Goal: Navigation & Orientation: Find specific page/section

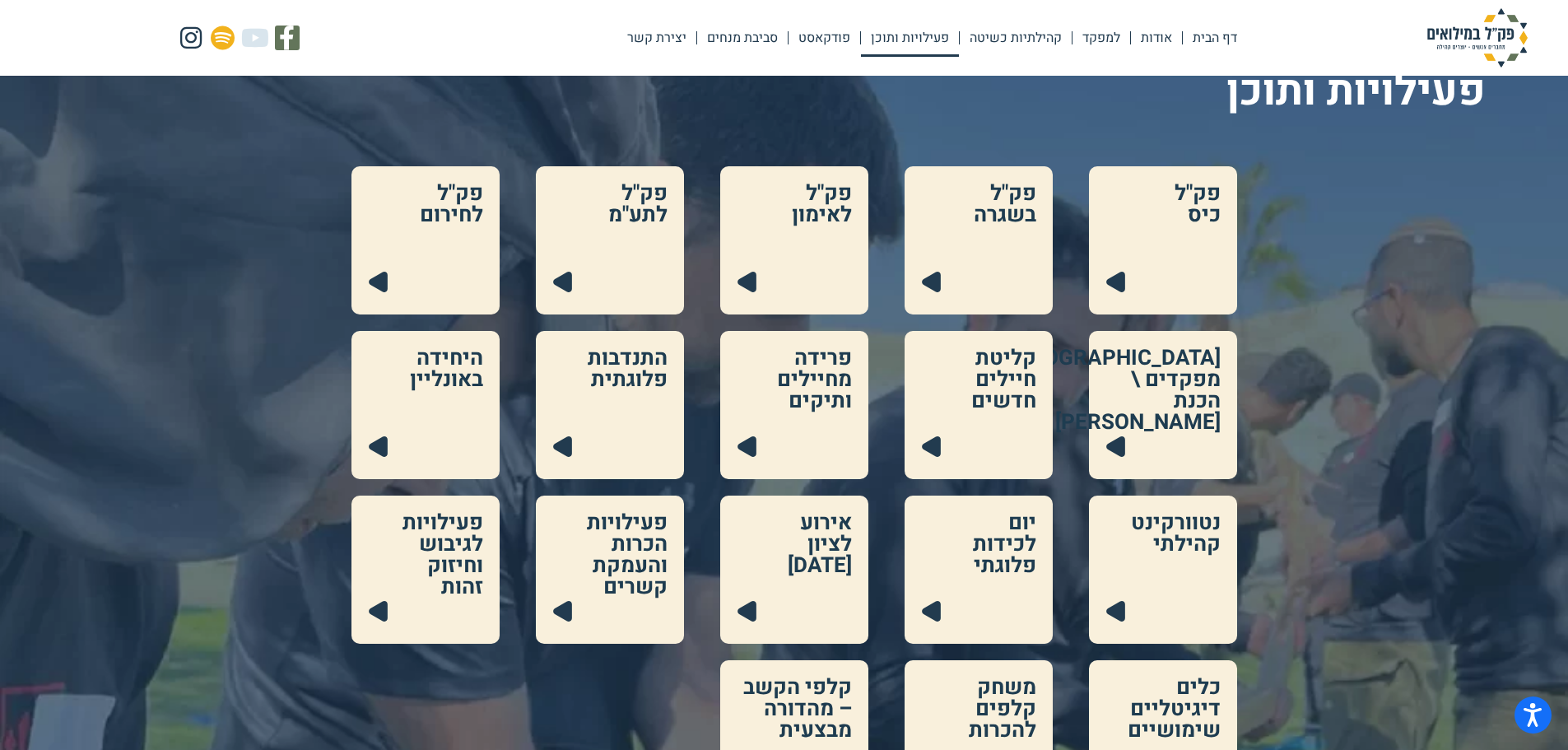
scroll to position [87, 0]
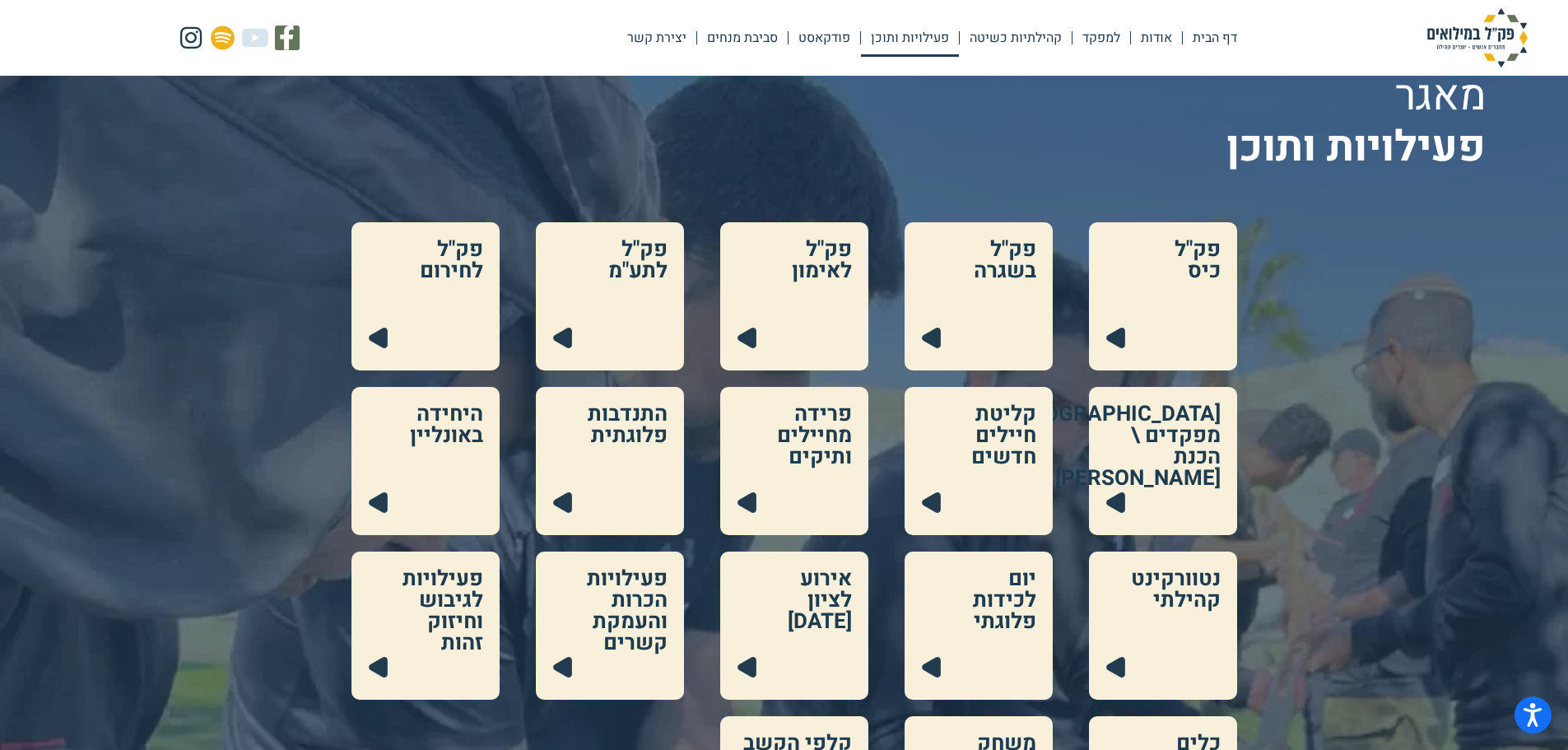
click at [794, 342] on link at bounding box center [794, 296] width 148 height 148
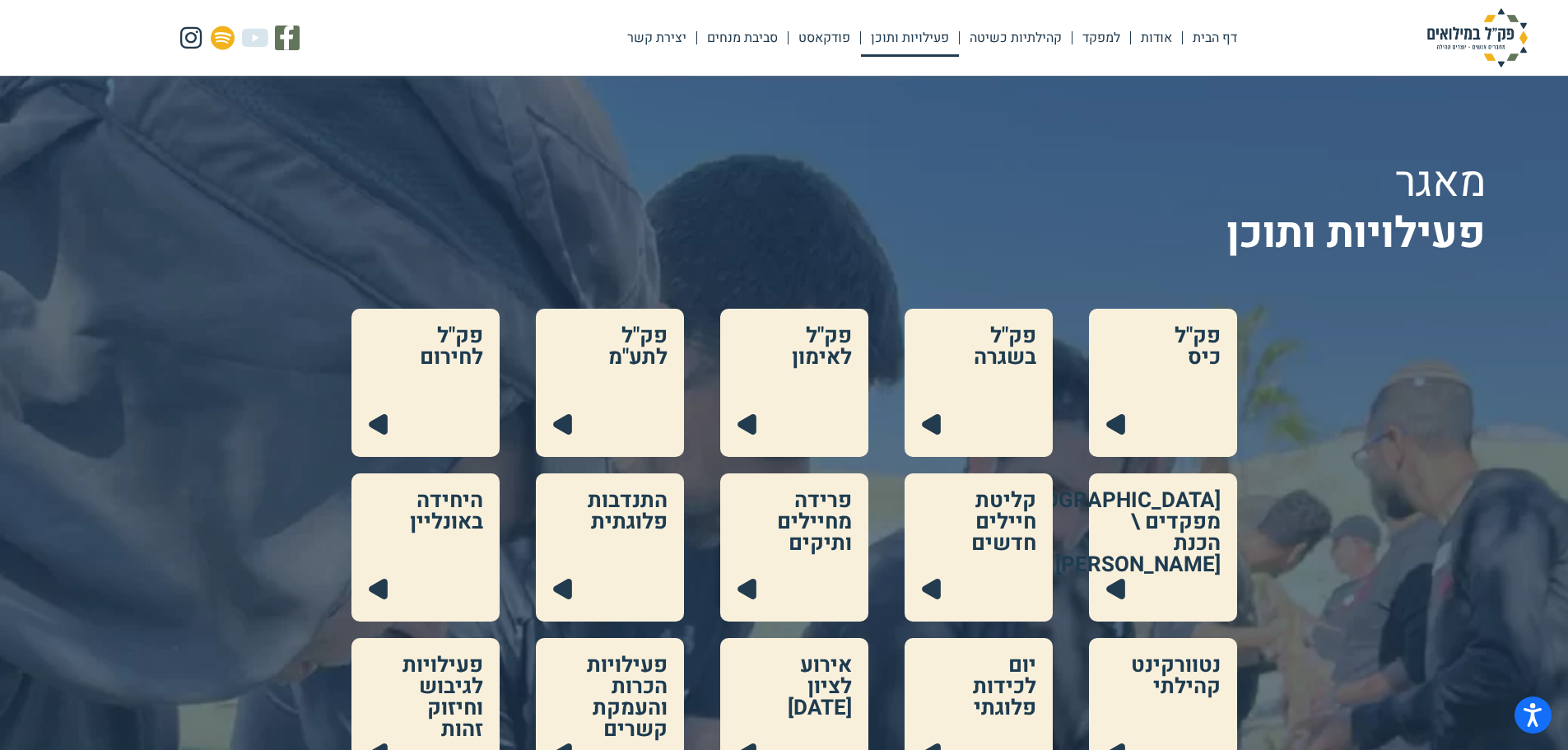
scroll to position [0, 0]
click at [1179, 374] on link at bounding box center [1162, 383] width 148 height 148
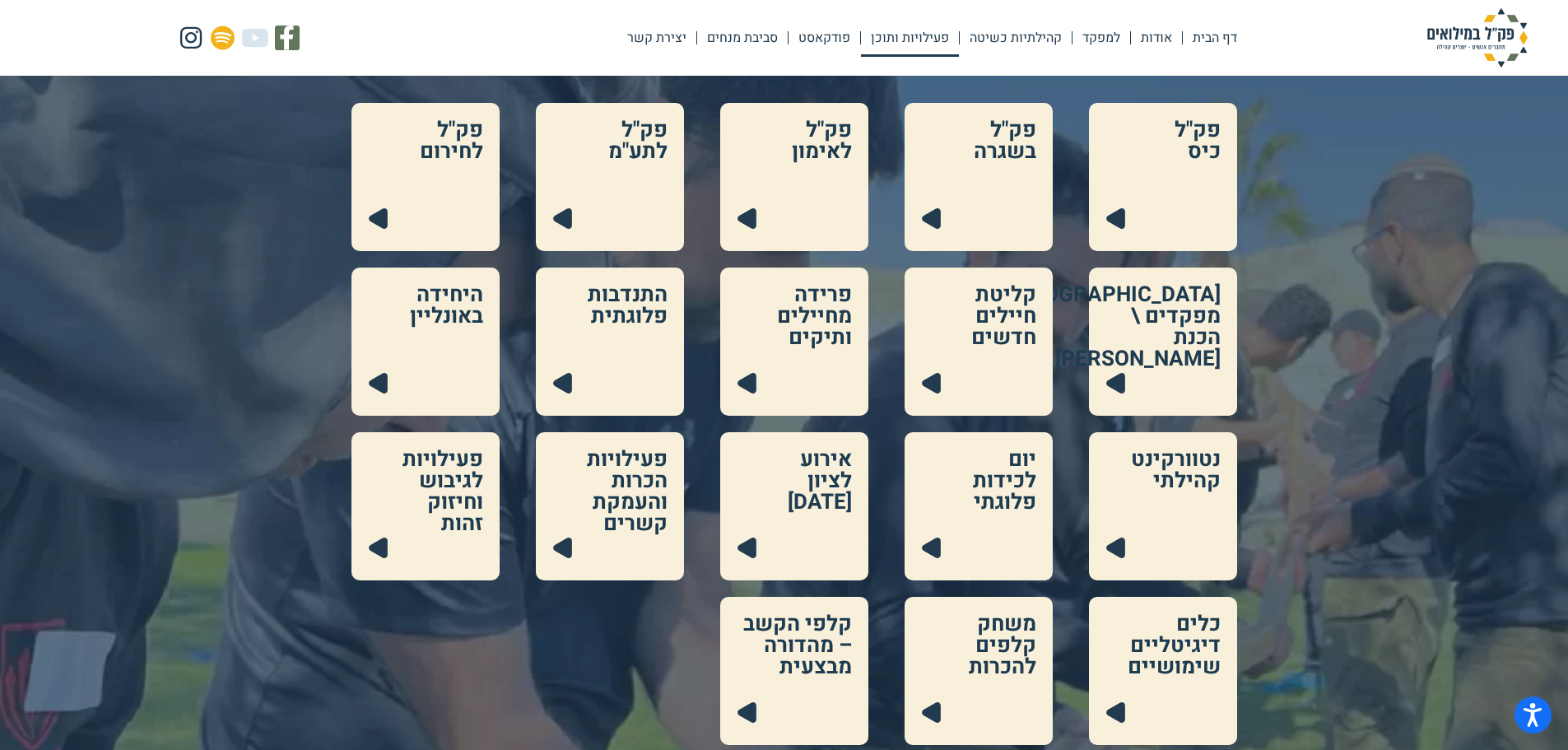
scroll to position [247, 0]
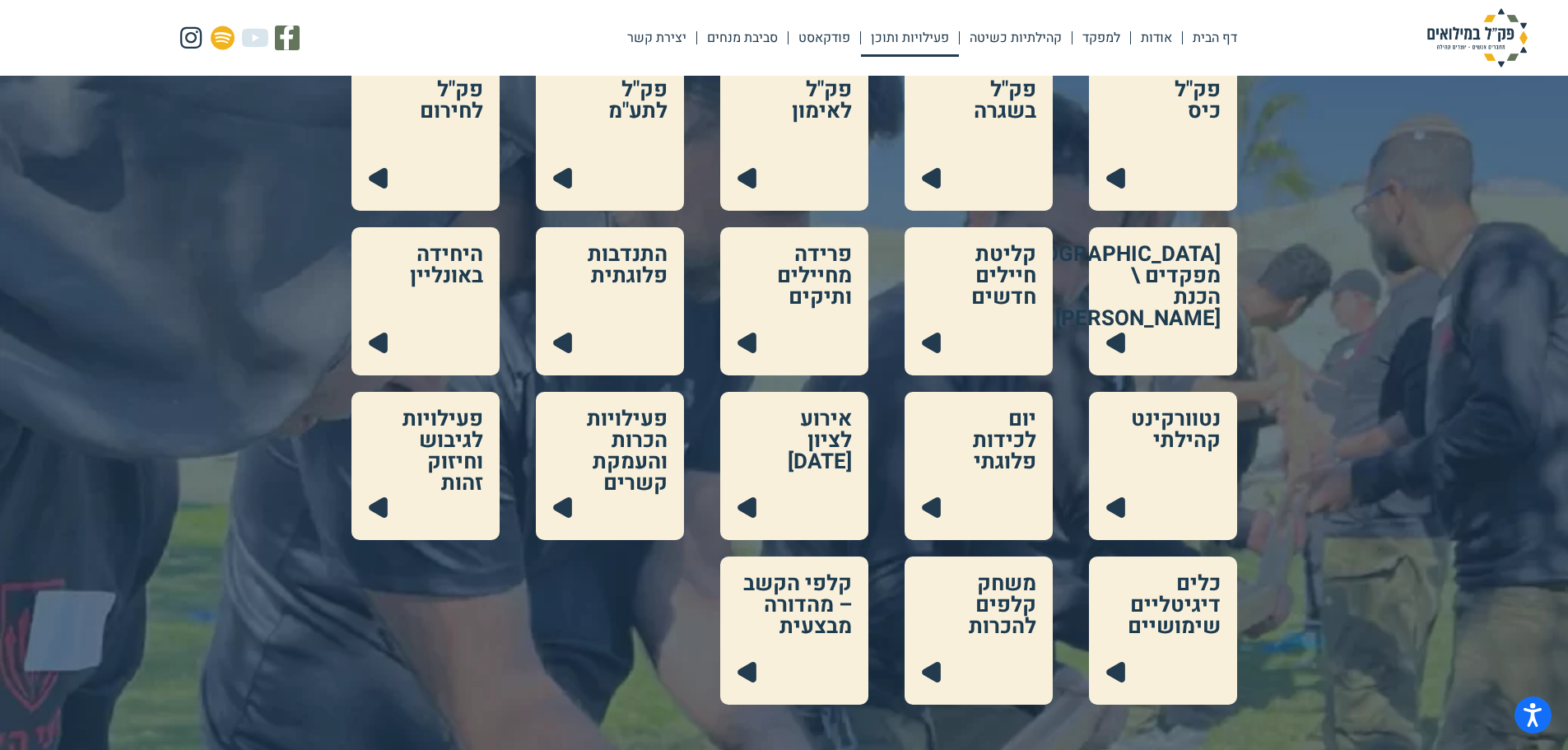
click at [1173, 468] on link at bounding box center [1162, 465] width 148 height 148
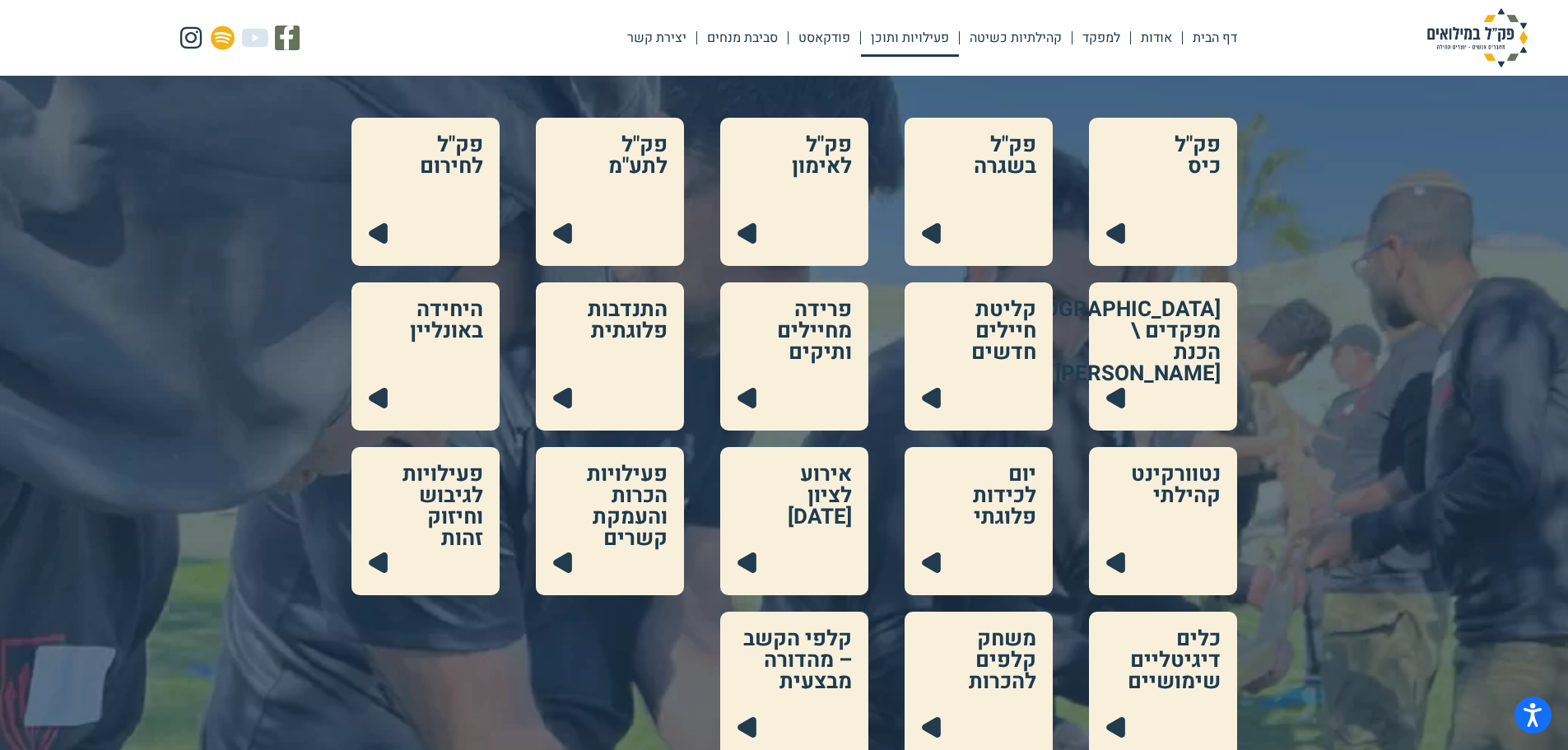
scroll to position [165, 0]
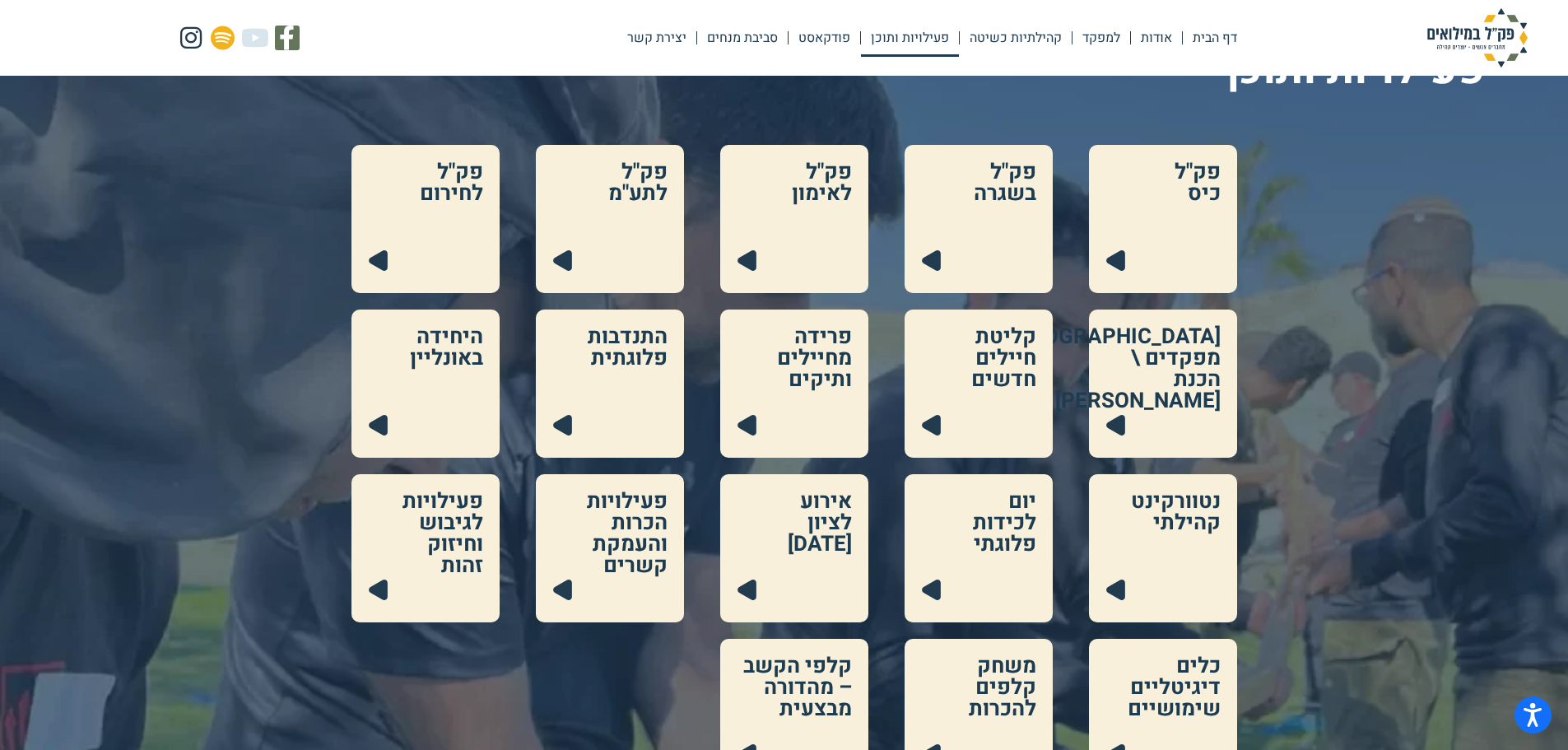
click at [640, 555] on link at bounding box center [610, 548] width 148 height 148
click at [473, 382] on link at bounding box center [425, 383] width 148 height 148
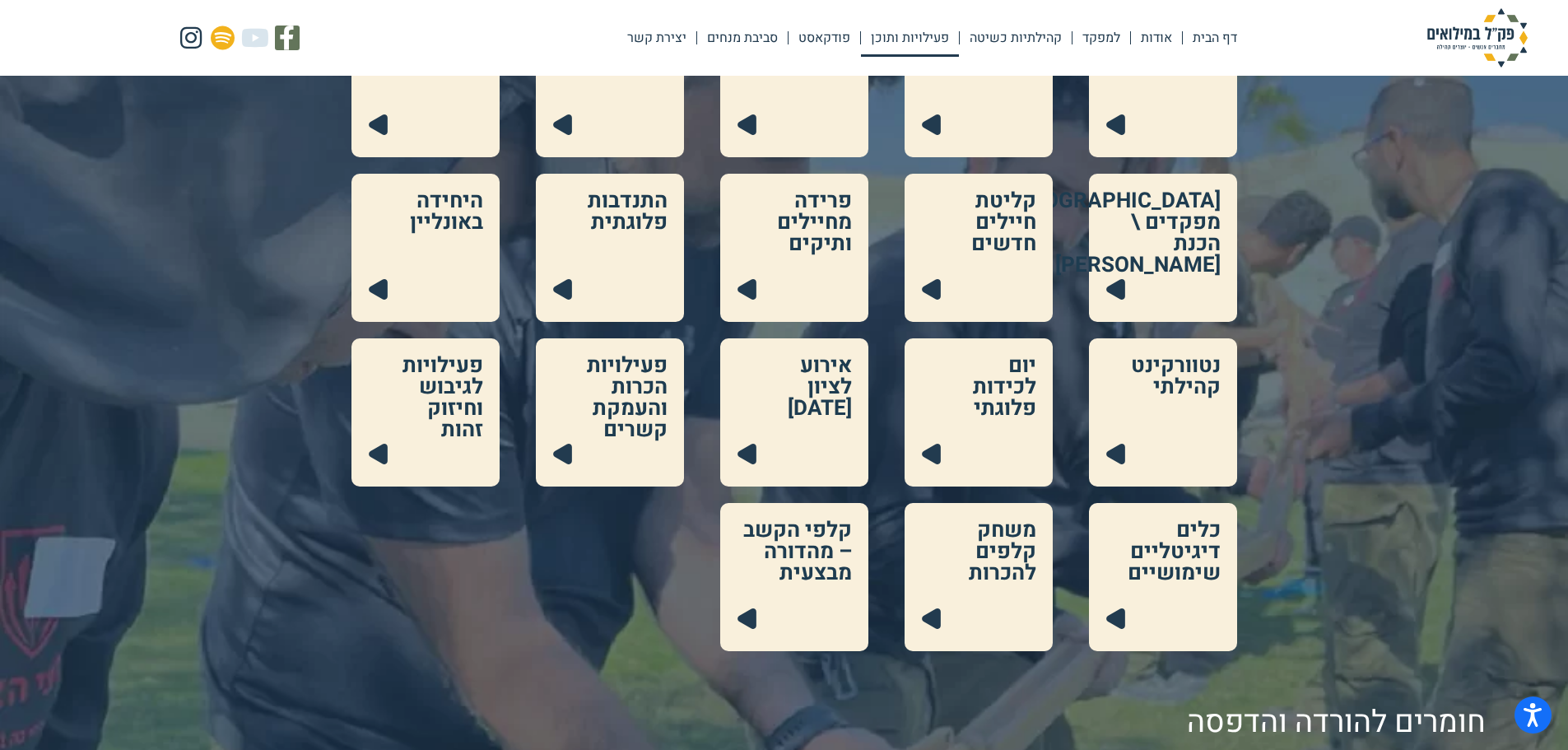
scroll to position [329, 0]
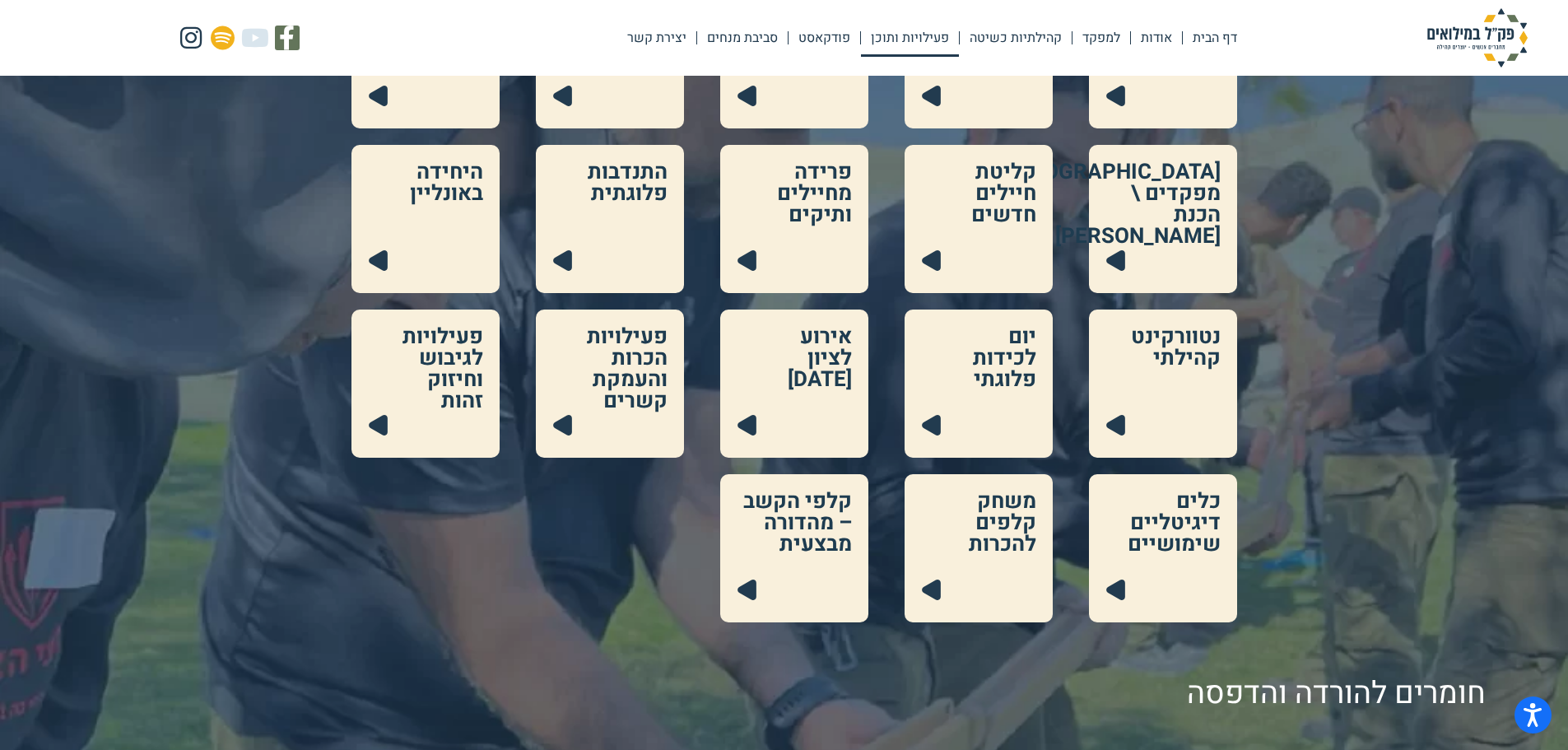
click at [1212, 543] on link at bounding box center [1162, 548] width 148 height 148
click at [974, 570] on link at bounding box center [979, 548] width 148 height 148
click at [835, 531] on link at bounding box center [794, 548] width 148 height 148
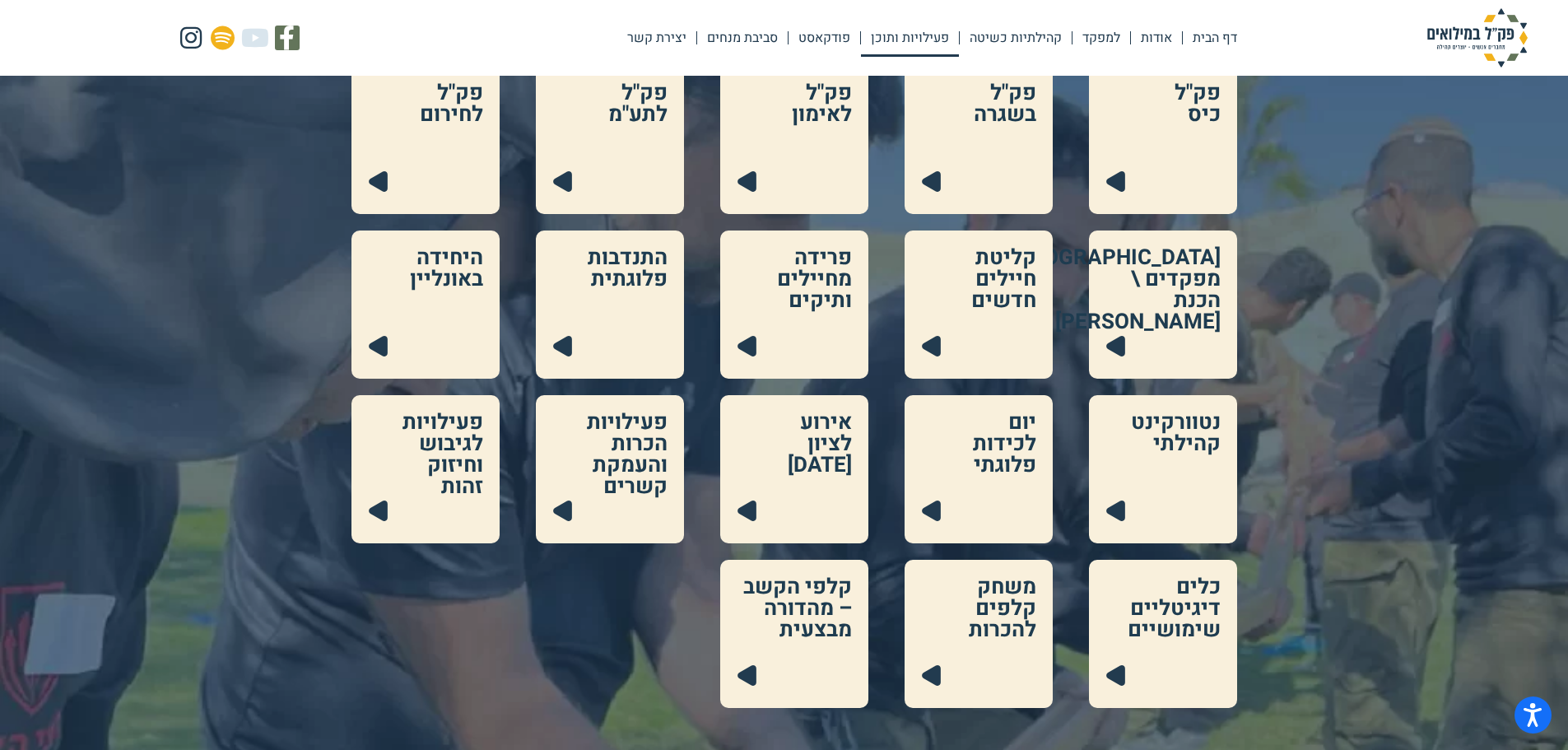
scroll to position [247, 0]
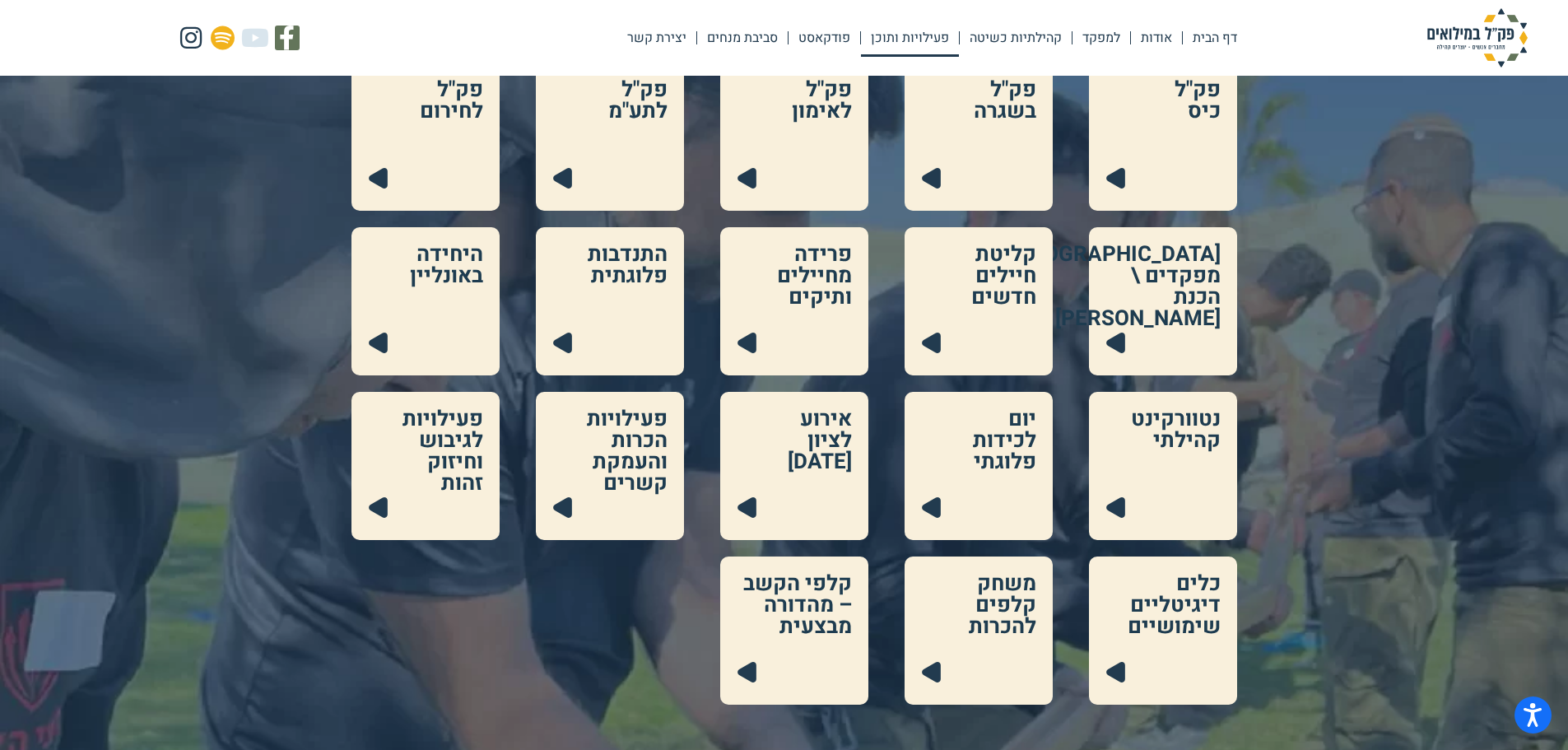
click at [665, 427] on link at bounding box center [610, 465] width 148 height 148
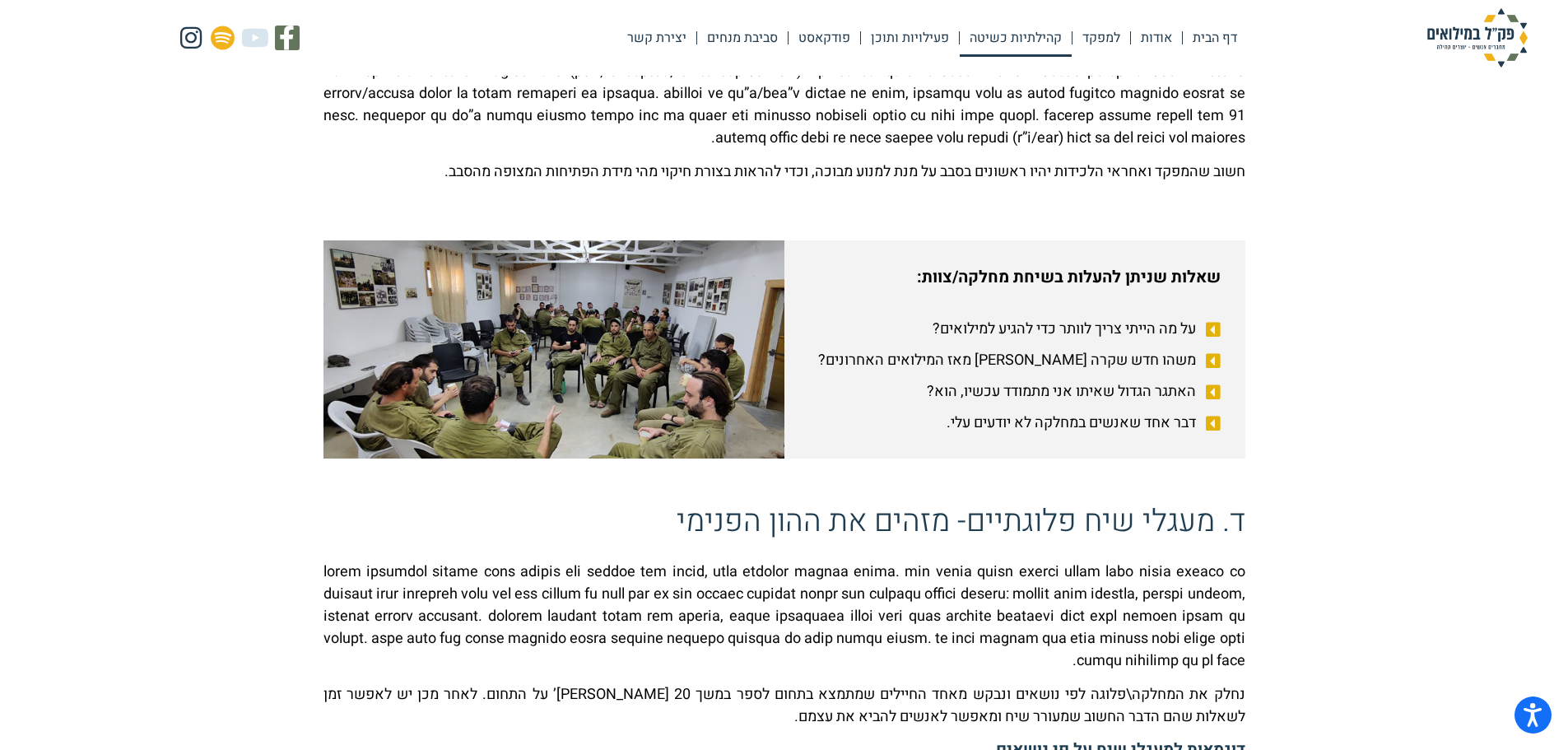
scroll to position [781, 0]
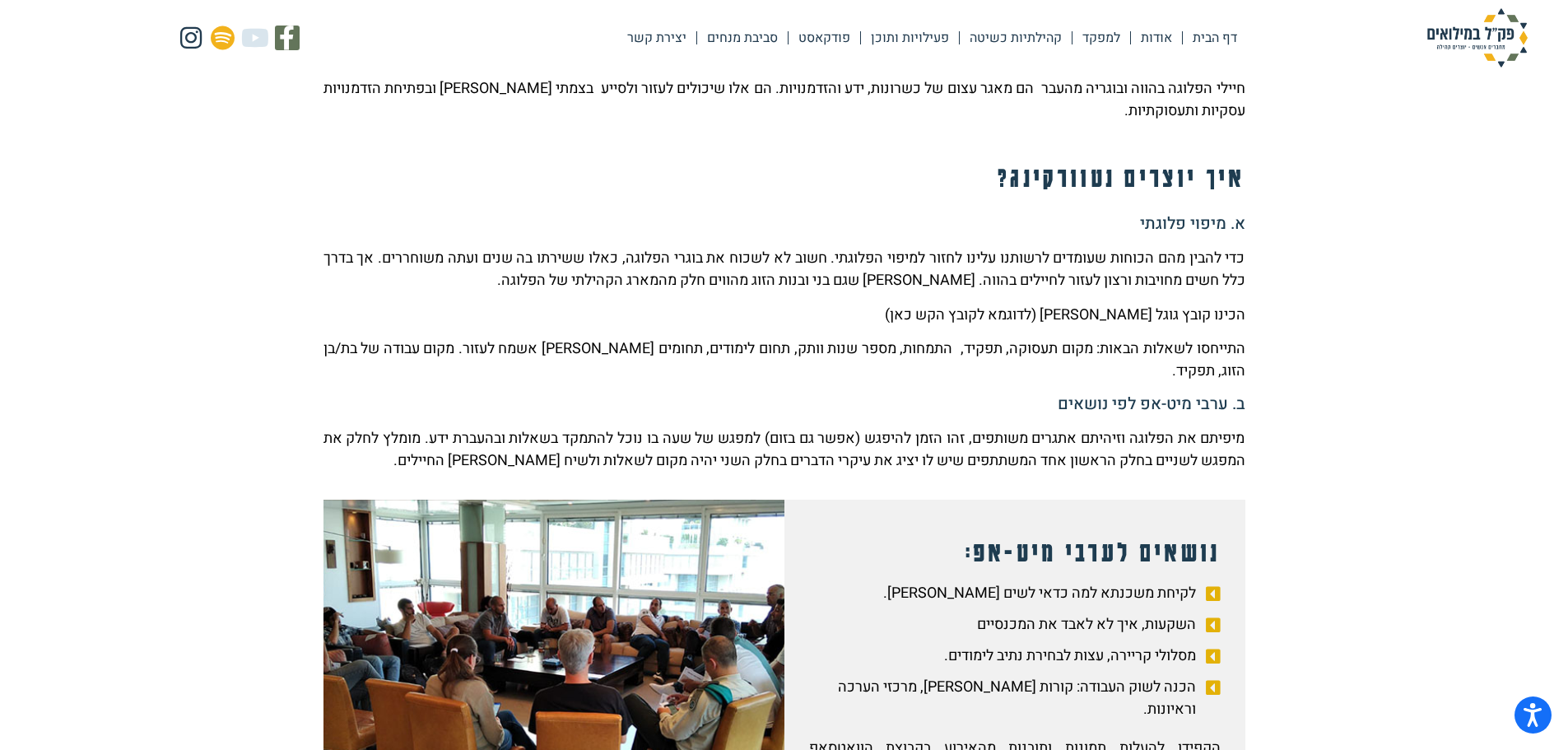
scroll to position [254, 0]
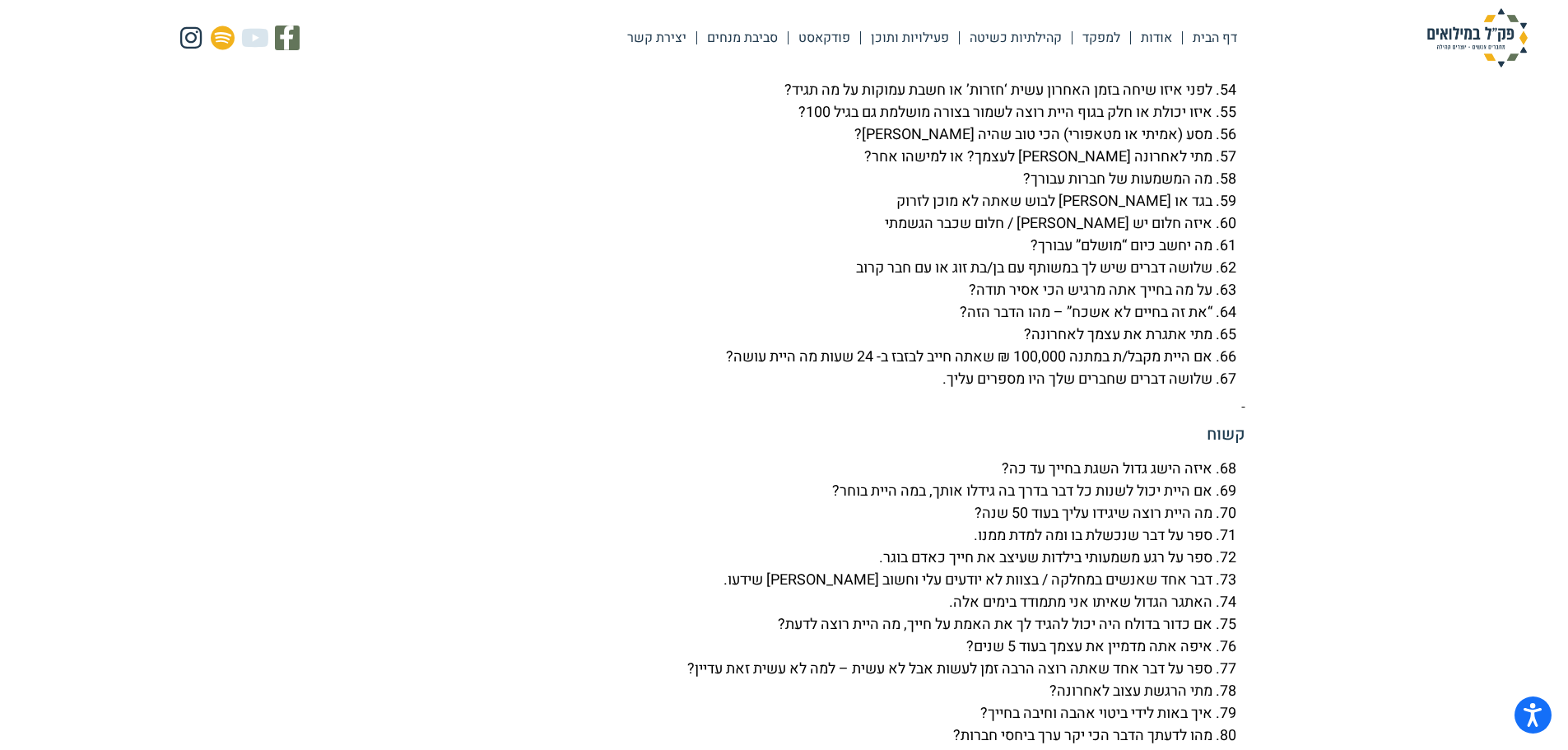
scroll to position [5596, 0]
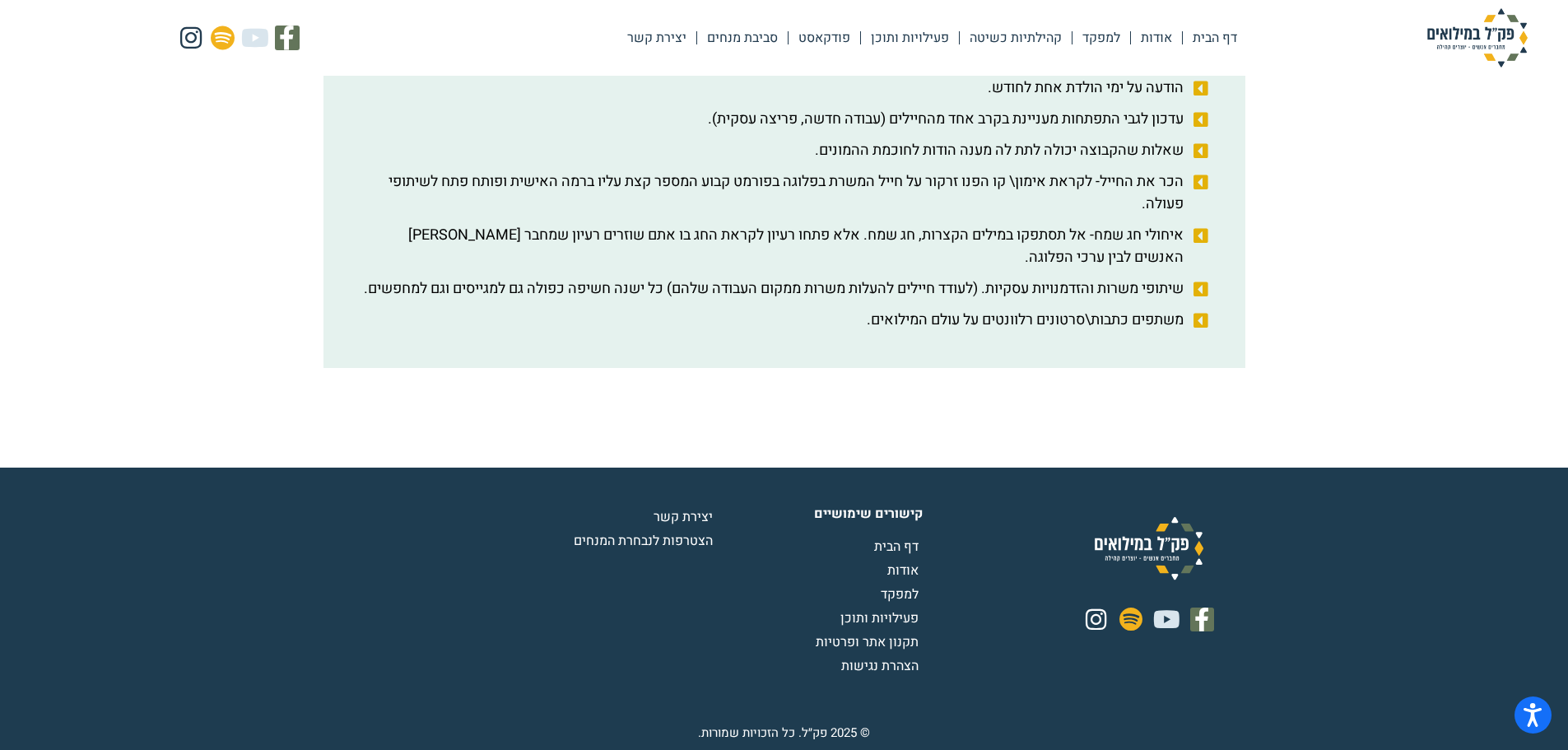
scroll to position [294, 0]
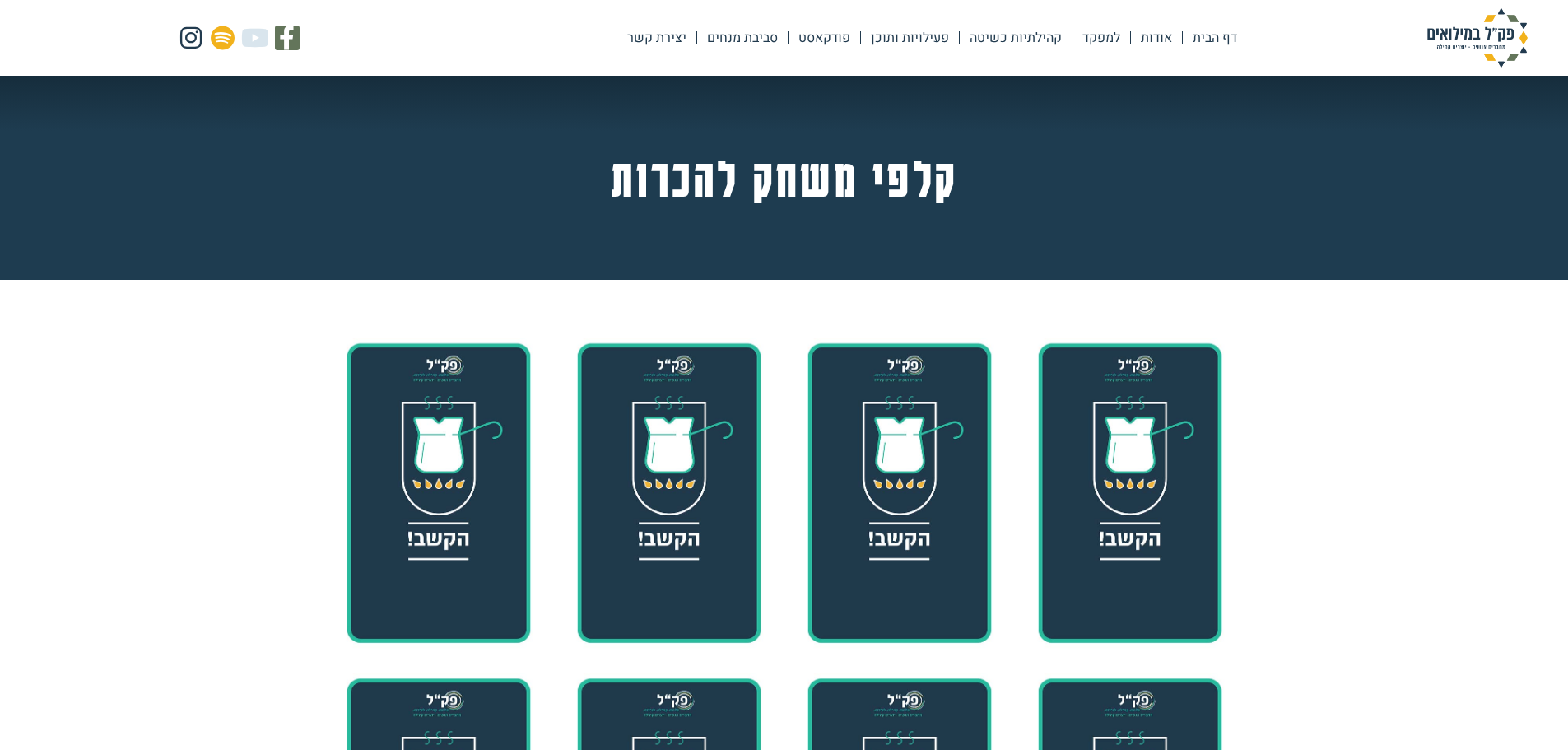
scroll to position [494, 0]
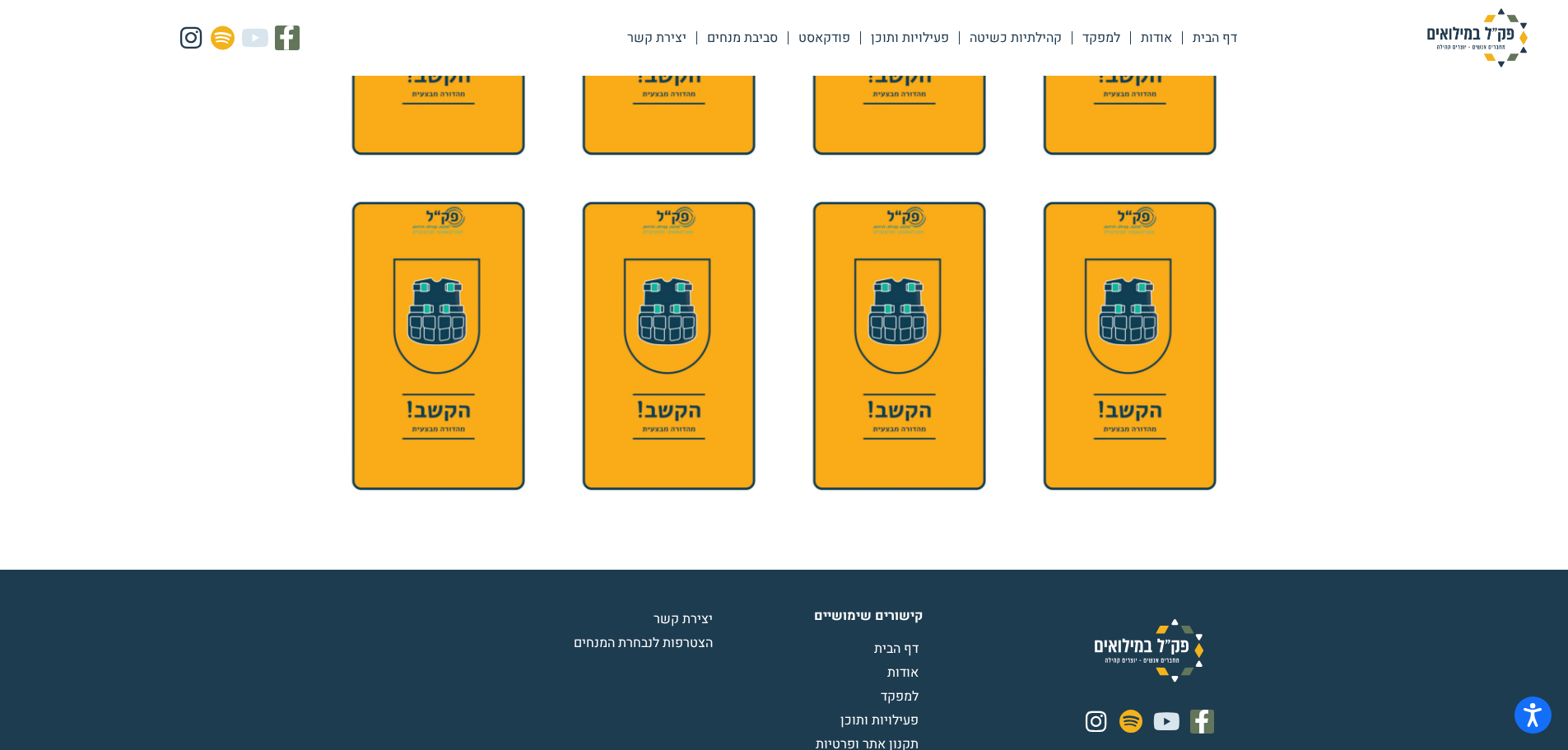
scroll to position [2259, 0]
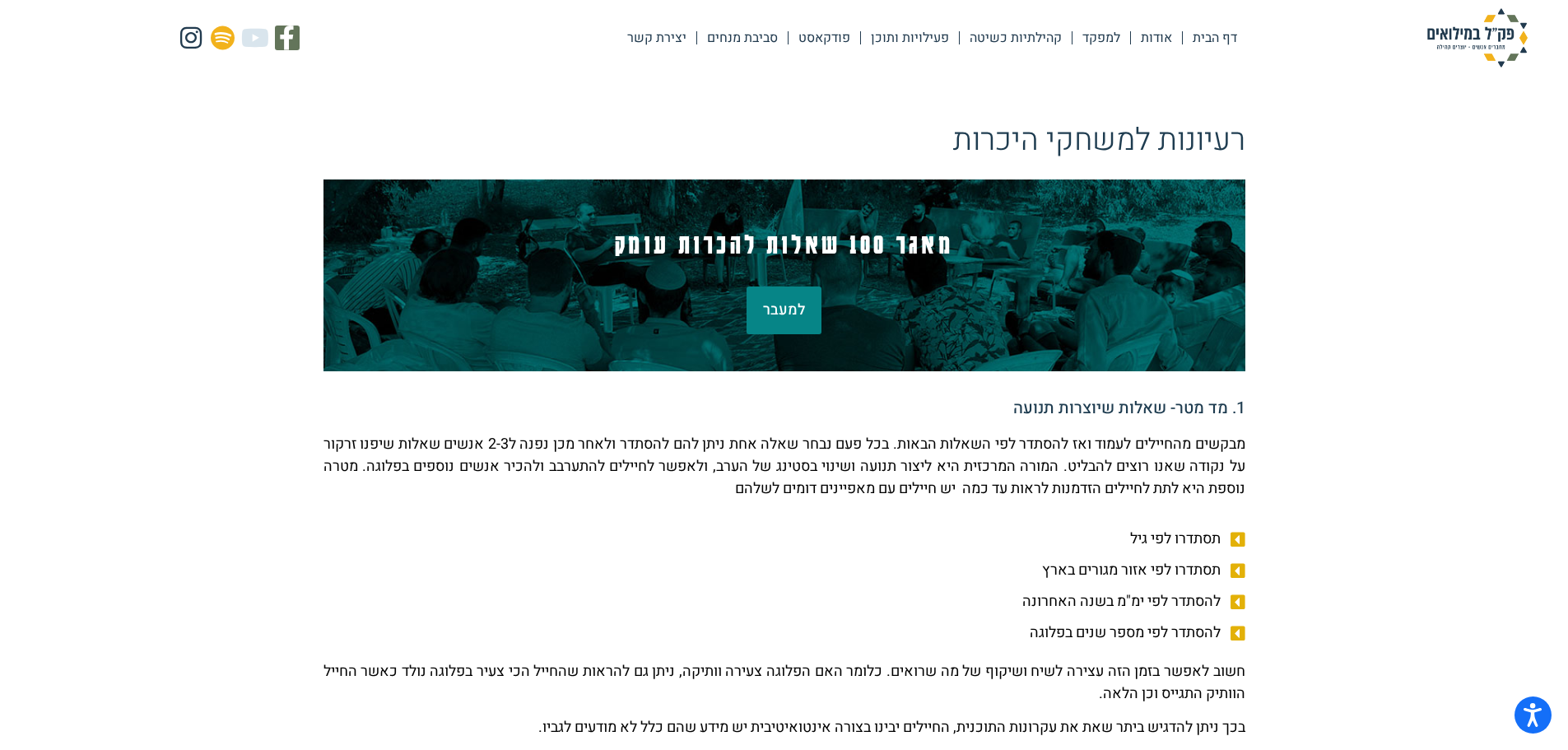
scroll to position [200, 0]
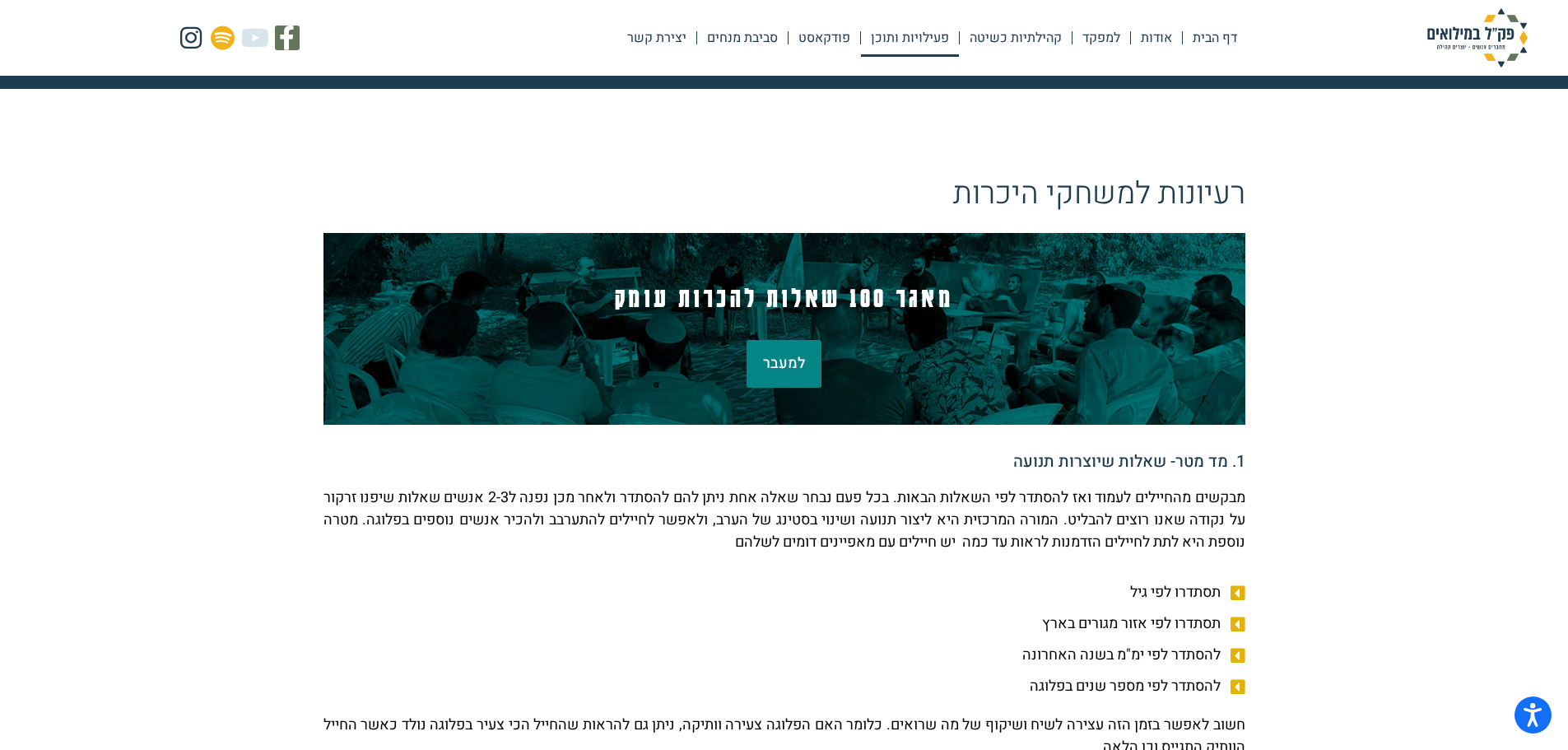
click at [895, 52] on link "פעילויות ותוכן" at bounding box center [910, 38] width 98 height 38
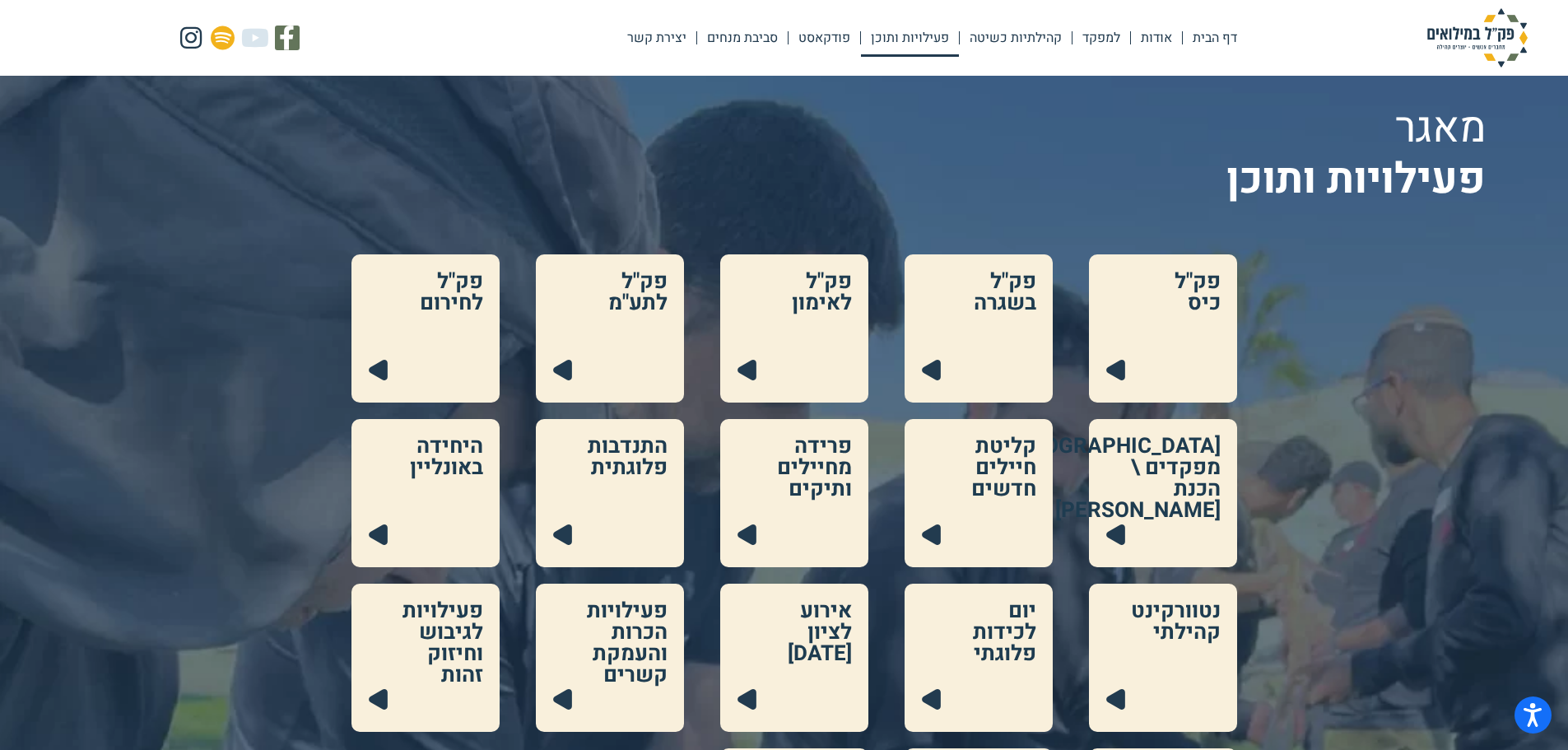
scroll to position [165, 0]
